Goal: Task Accomplishment & Management: Manage account settings

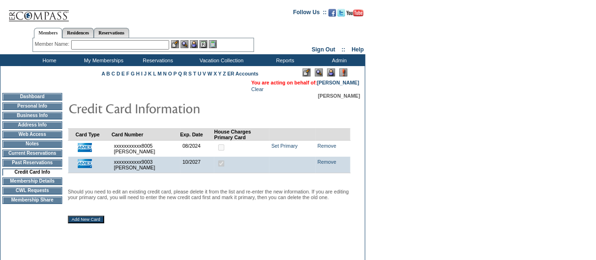
click at [87, 223] on input "Add New Card" at bounding box center [86, 219] width 36 height 8
click at [332, 148] on link "Remove" at bounding box center [327, 146] width 19 height 6
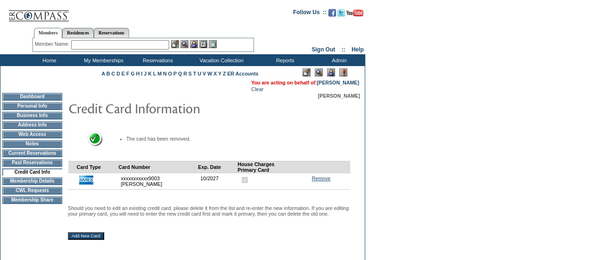
click at [325, 181] on link "Remove" at bounding box center [321, 178] width 19 height 6
